Goal: Entertainment & Leisure: Consume media (video, audio)

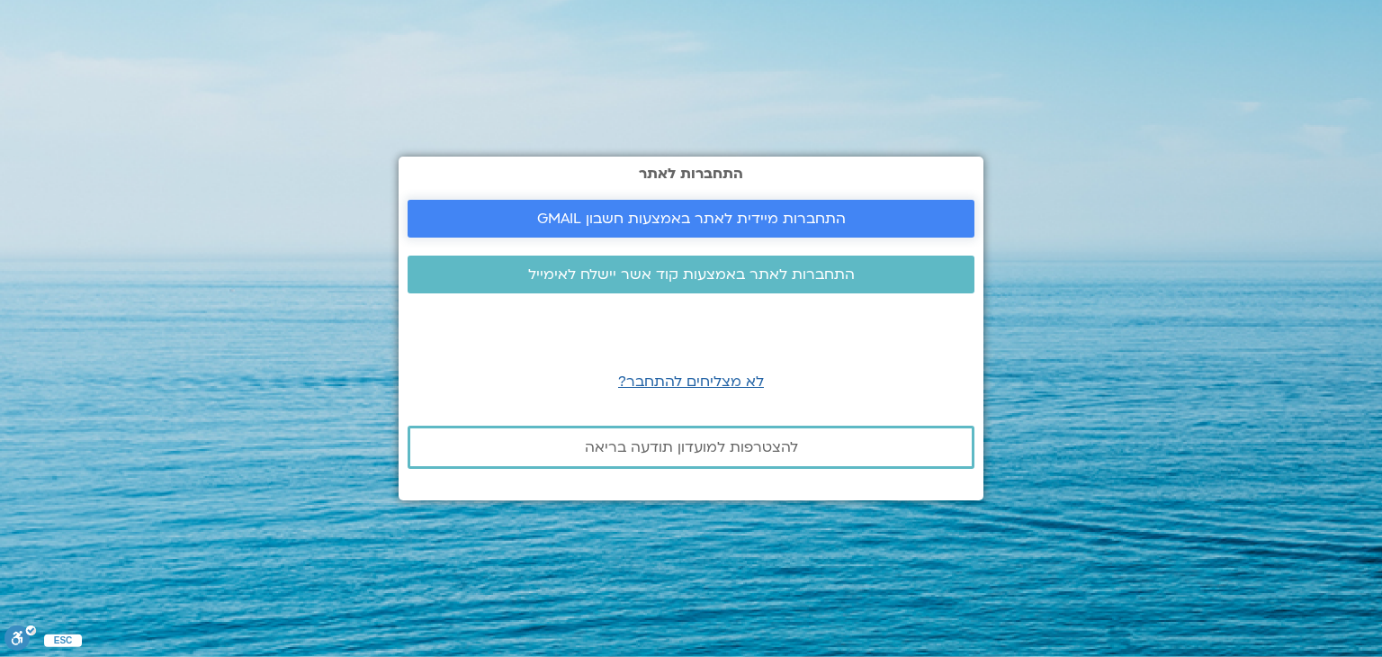
click at [528, 210] on link "התחברות מיידית לאתר באמצעות חשבון GMAIL" at bounding box center [691, 219] width 567 height 38
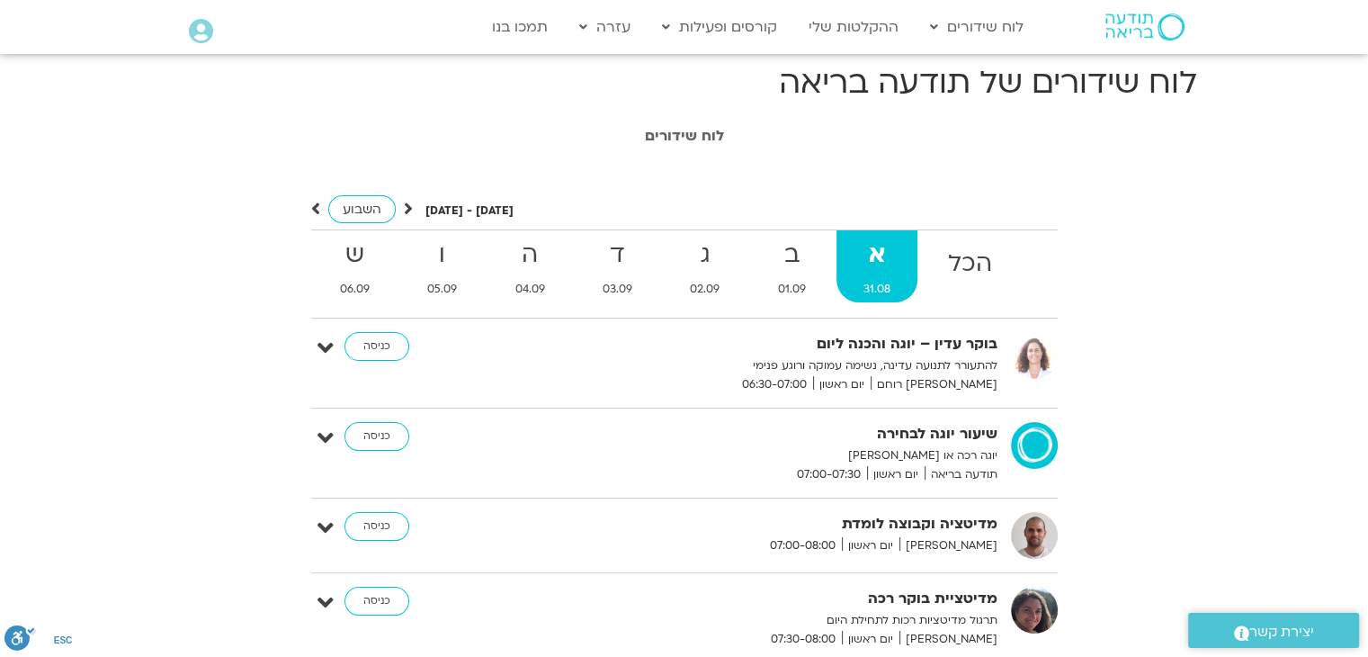
click at [403, 199] on div "השבוע" at bounding box center [362, 209] width 102 height 22
click at [407, 211] on icon at bounding box center [408, 209] width 9 height 18
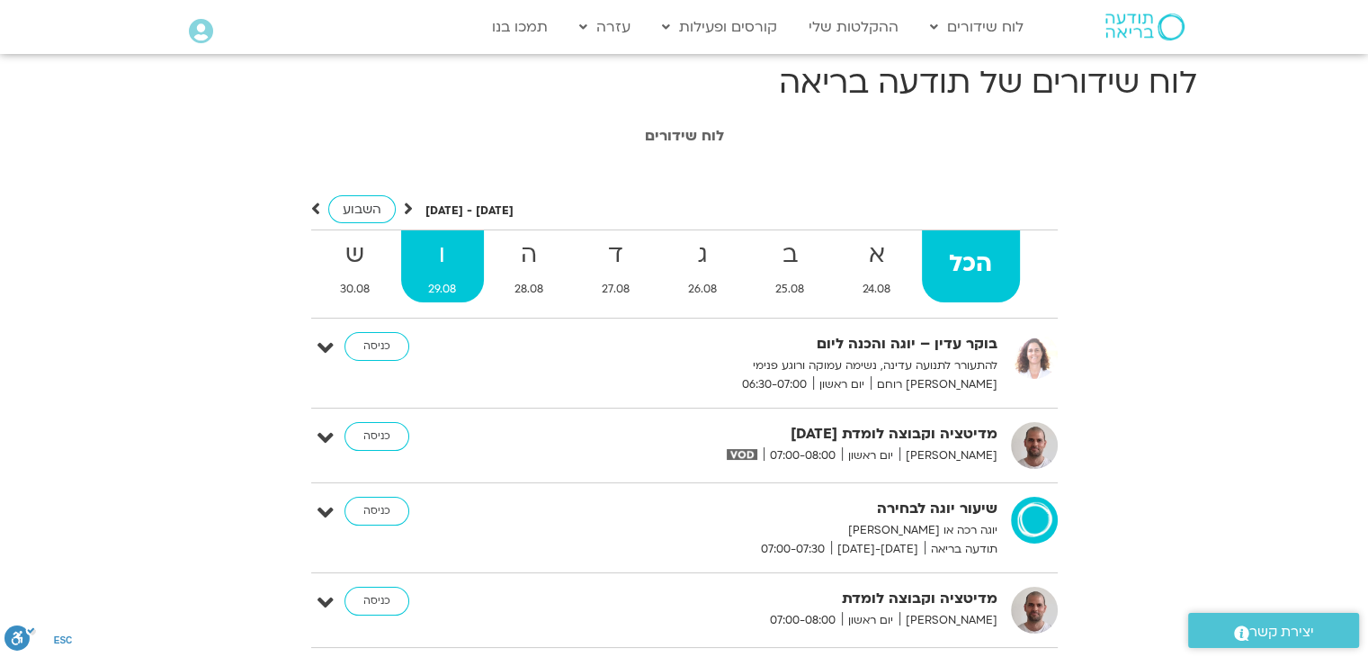
click at [446, 272] on strong "ו" at bounding box center [442, 255] width 83 height 40
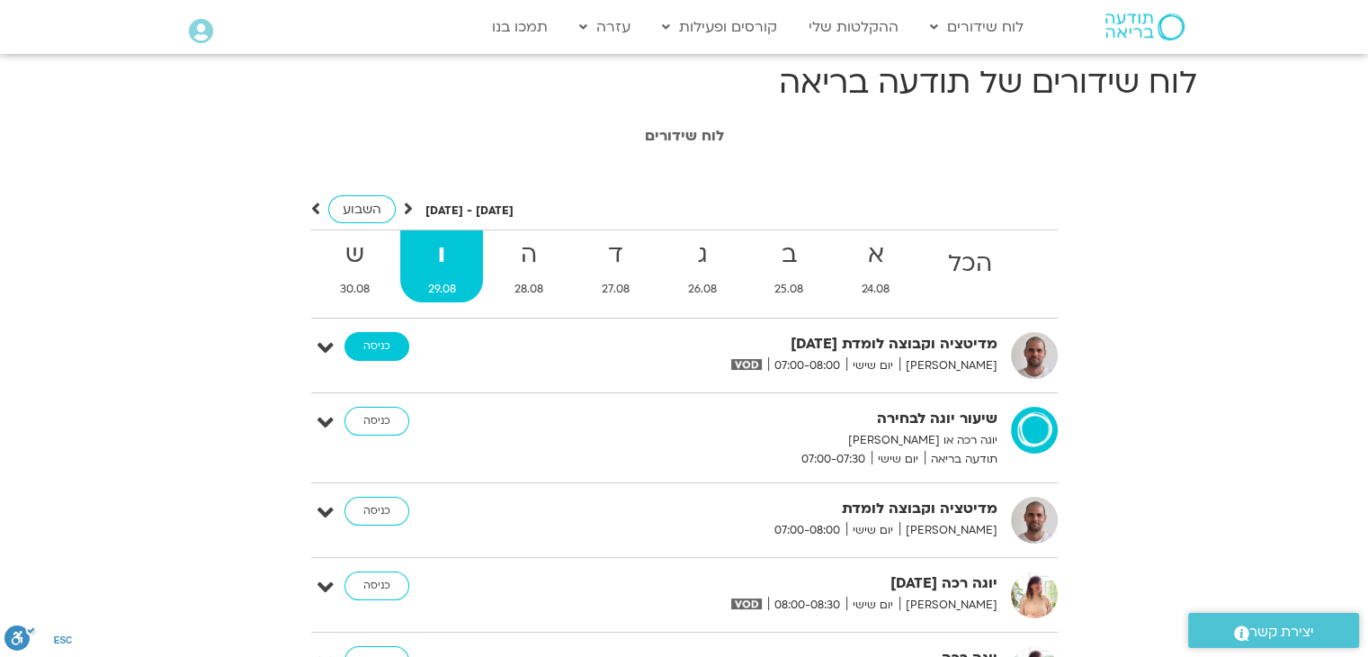
click at [389, 349] on link "כניסה" at bounding box center [377, 346] width 65 height 29
